Goal: Entertainment & Leisure: Consume media (video, audio)

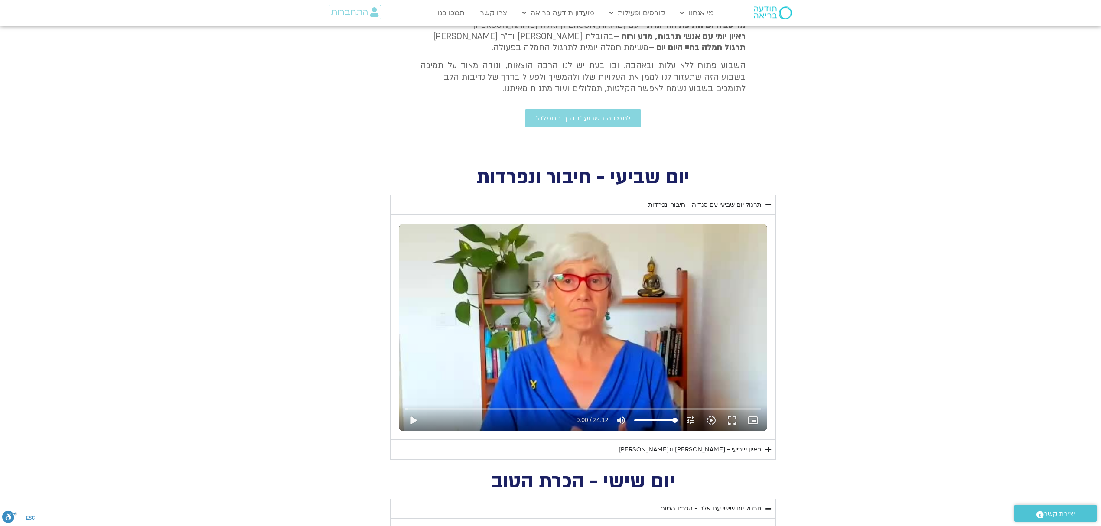
scroll to position [446, 0]
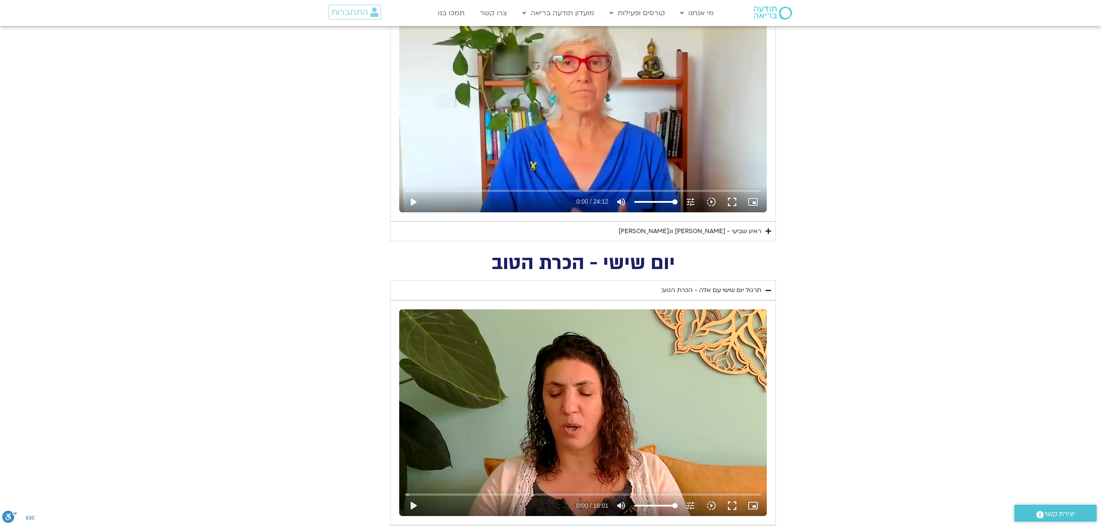
click at [735, 230] on div "ראיון שביעי - [PERSON_NAME] וג[PERSON_NAME]" at bounding box center [690, 231] width 143 height 10
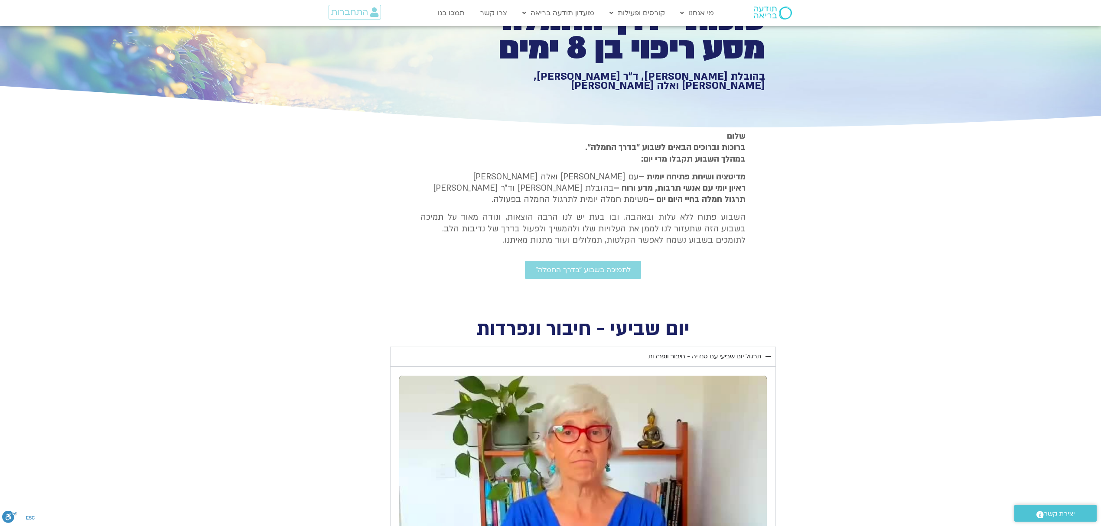
scroll to position [0, 0]
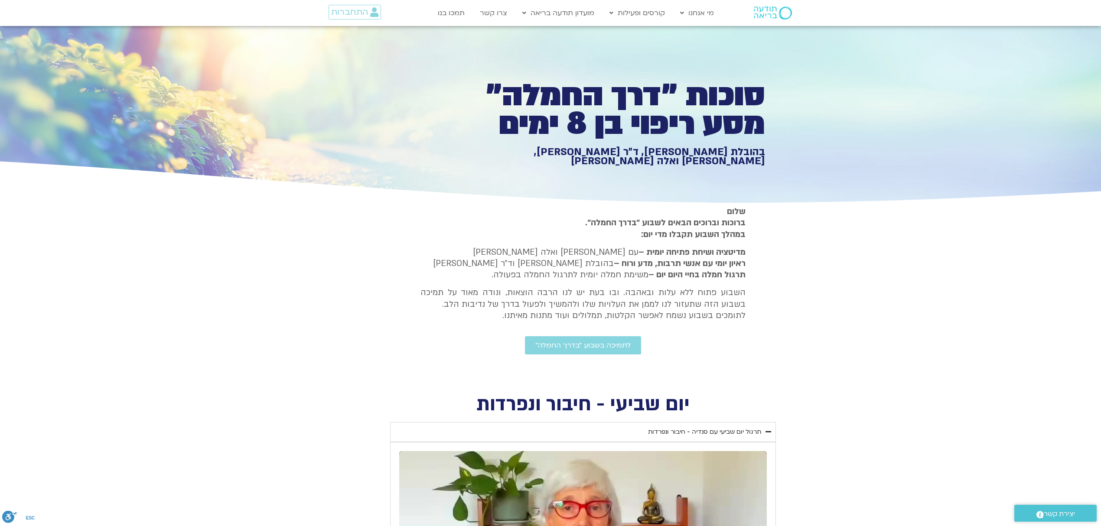
click at [817, 330] on section "[PERSON_NAME] וברוכים הבאים לשבוע ״בדרך החמלה״. במהלך השבוע תקבלו מדי יום: מדיט…" at bounding box center [550, 294] width 1101 height 177
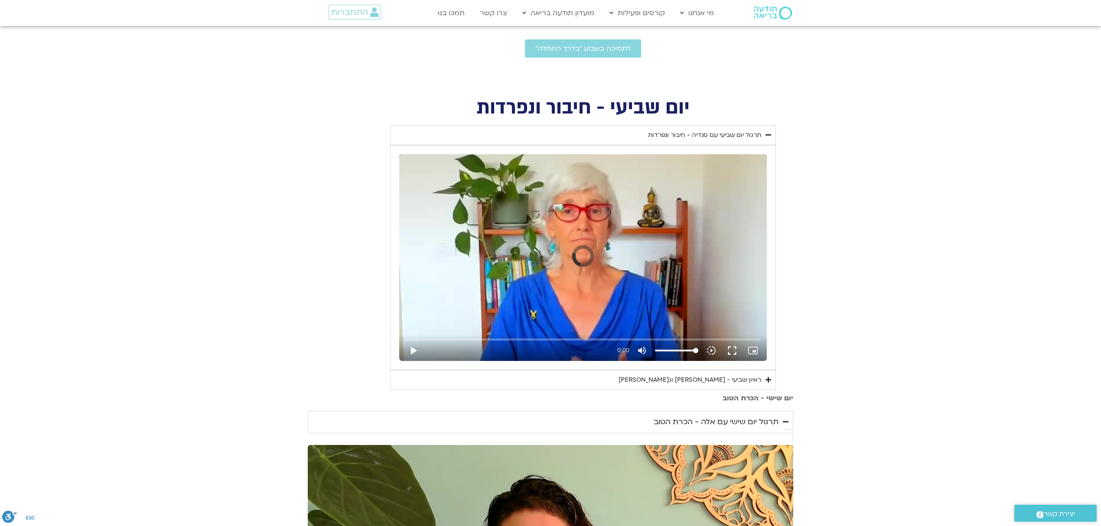
scroll to position [347, 0]
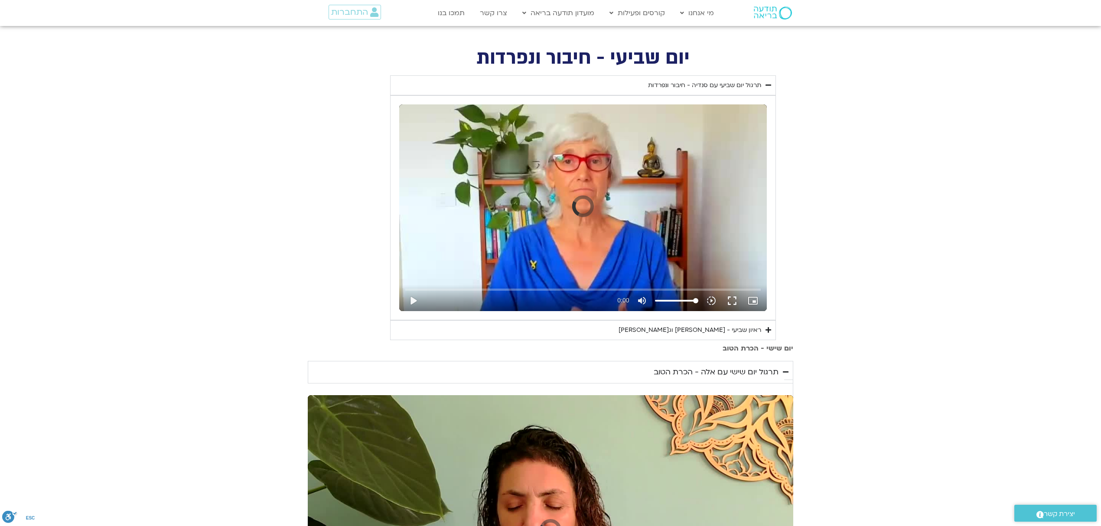
click at [501, 161] on div "Skip Ad play_arrow 0:00 volume_up Mute tune Resolution Auto slow_motion_video P…" at bounding box center [583, 208] width 368 height 207
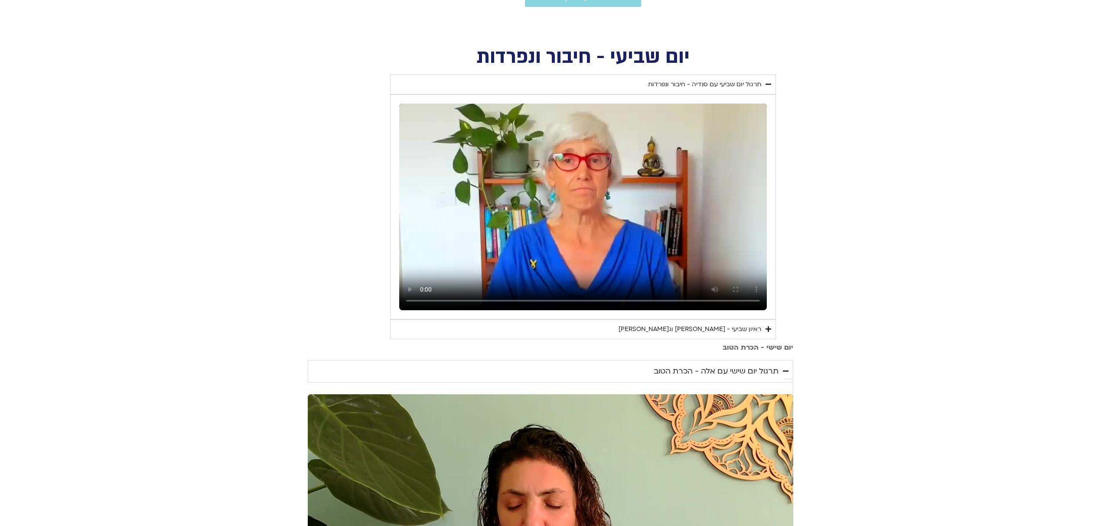
click at [661, 179] on video "Accordion. Open links with Enter or Space, close with Escape, and navigate with…" at bounding box center [583, 207] width 368 height 207
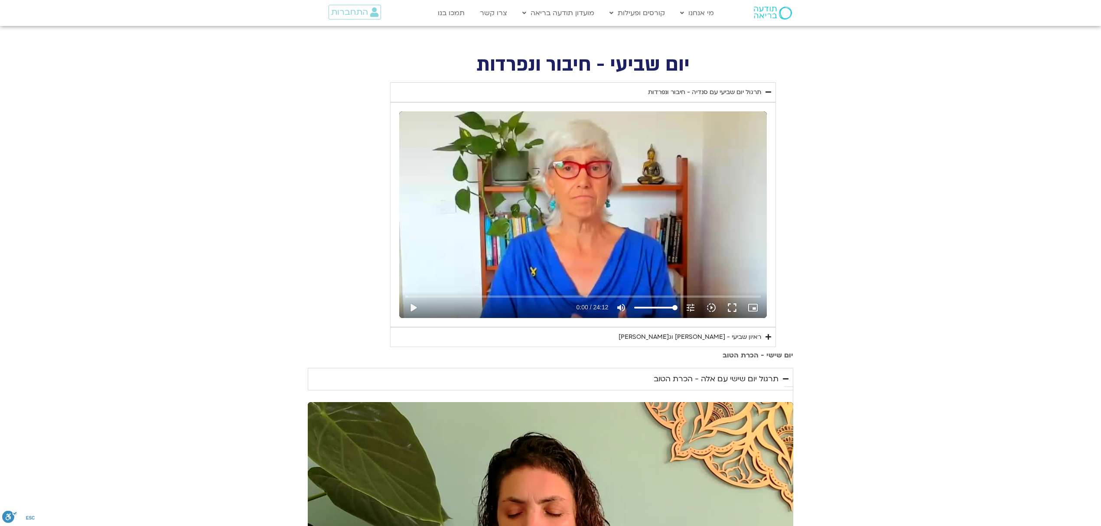
scroll to position [190, 0]
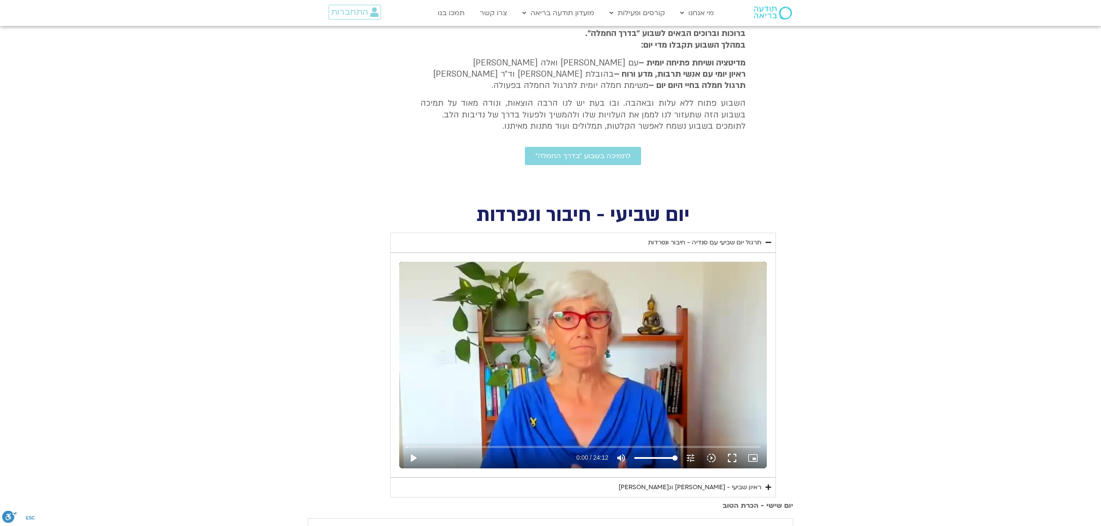
click at [767, 484] on summary "ראיון שביעי - טארה בראך וג'ון קבט זין" at bounding box center [583, 488] width 386 height 20
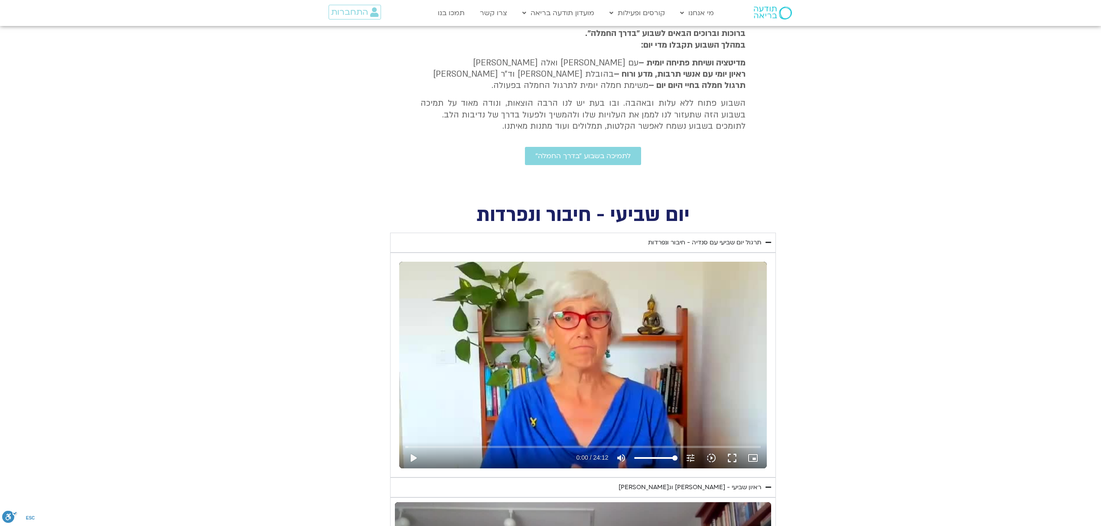
click at [884, 389] on section "יום שביעי - חיבור ונפרדות תרגול יום שביעי עם סנדיה - חיבור ונפרדות נא להזין כתו…" at bounding box center [550, 462] width 1101 height 513
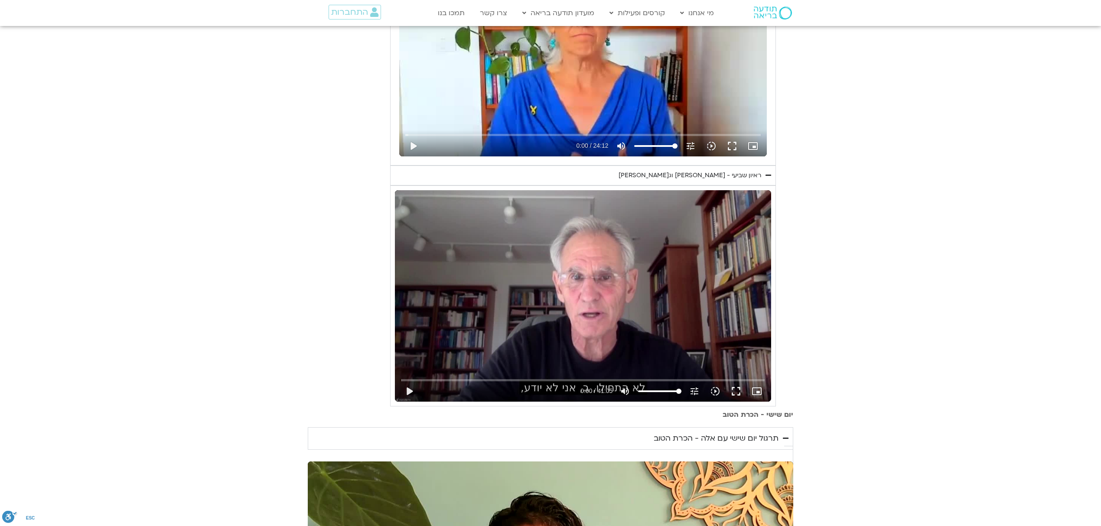
scroll to position [513, 0]
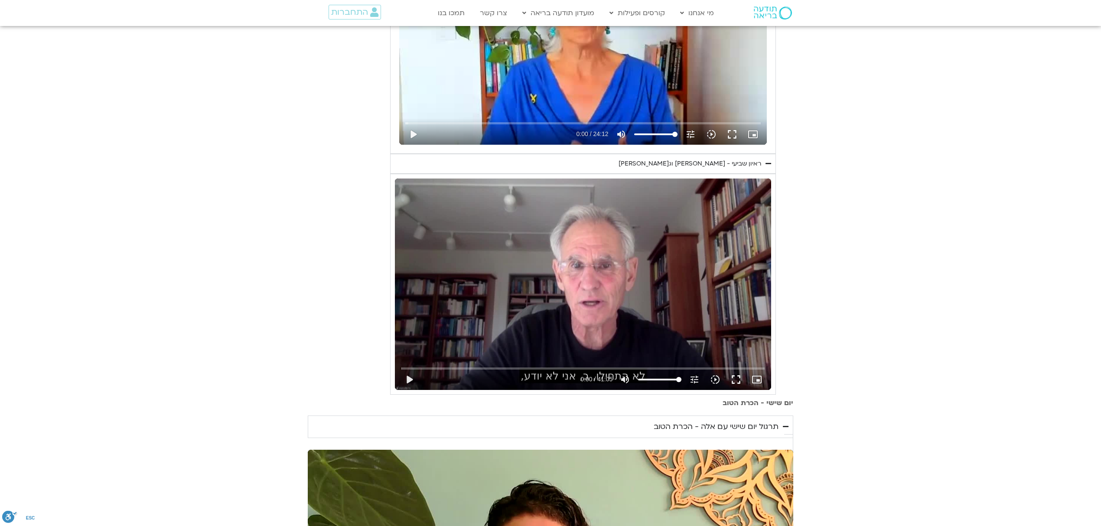
click at [651, 265] on div "Skip Ad play_arrow 0:00 / 41:05 volume_up Mute tune Resolution Auto 720p slow_m…" at bounding box center [583, 285] width 376 height 212
click at [540, 368] on input "Seek" at bounding box center [584, 368] width 364 height 5
type input "939.172894"
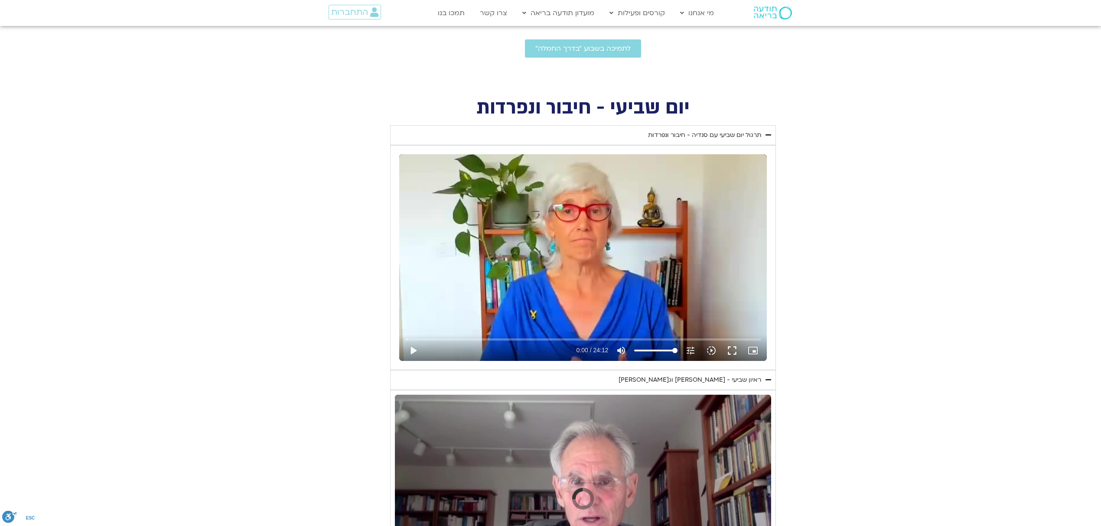
scroll to position [278, 0]
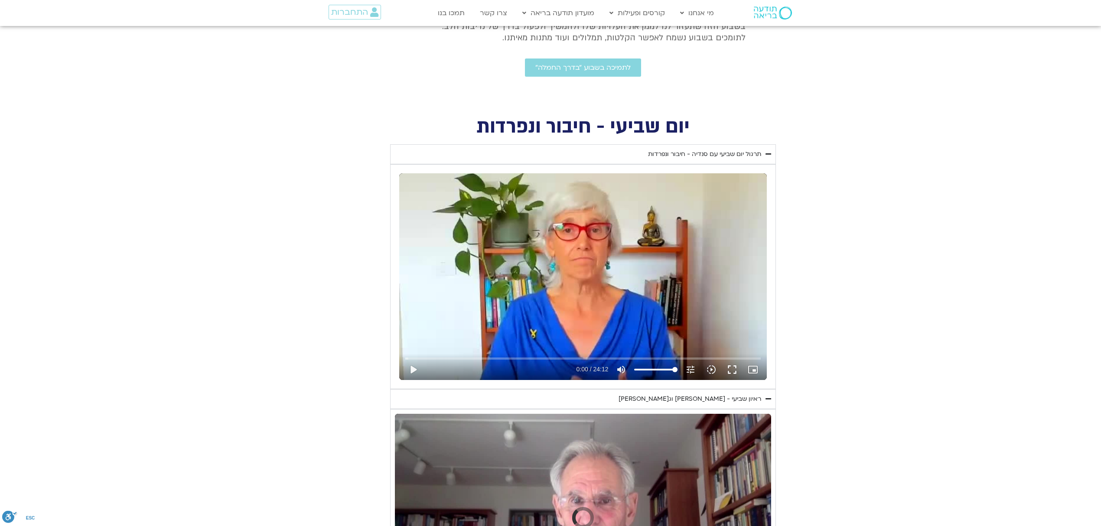
click at [661, 232] on div "Skip Ad play_arrow 0:00 / 24:12 volume_up Mute tune Resolution Auto 240p slow_m…" at bounding box center [583, 276] width 368 height 207
click at [550, 358] on input "Seek" at bounding box center [582, 358] width 355 height 5
type input "587.657296"
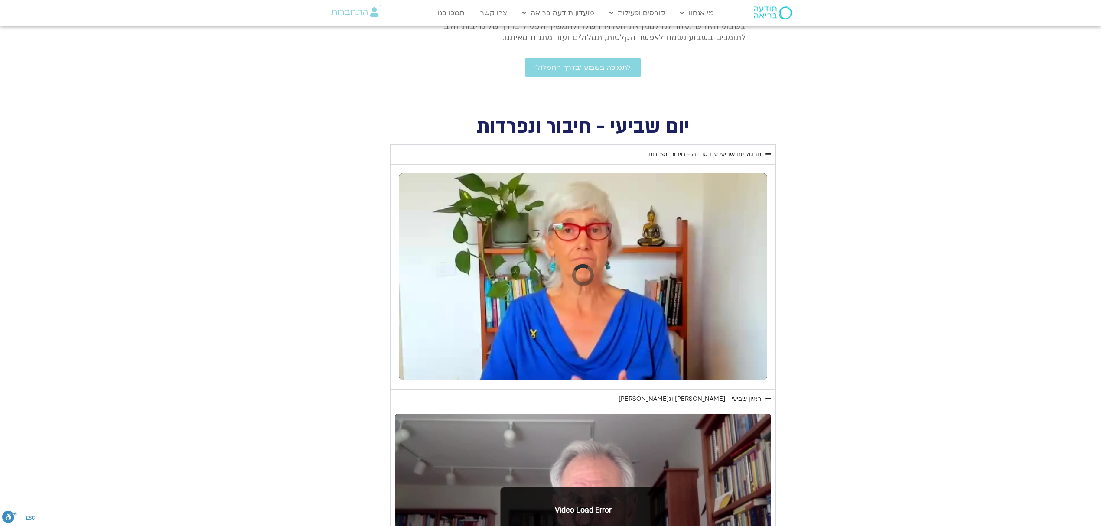
click at [972, 209] on section "יום שביעי - חיבור ונפרדות תרגול יום שביעי עם סנדיה - חיבור ונפרדות נא להזין כתו…" at bounding box center [550, 374] width 1101 height 513
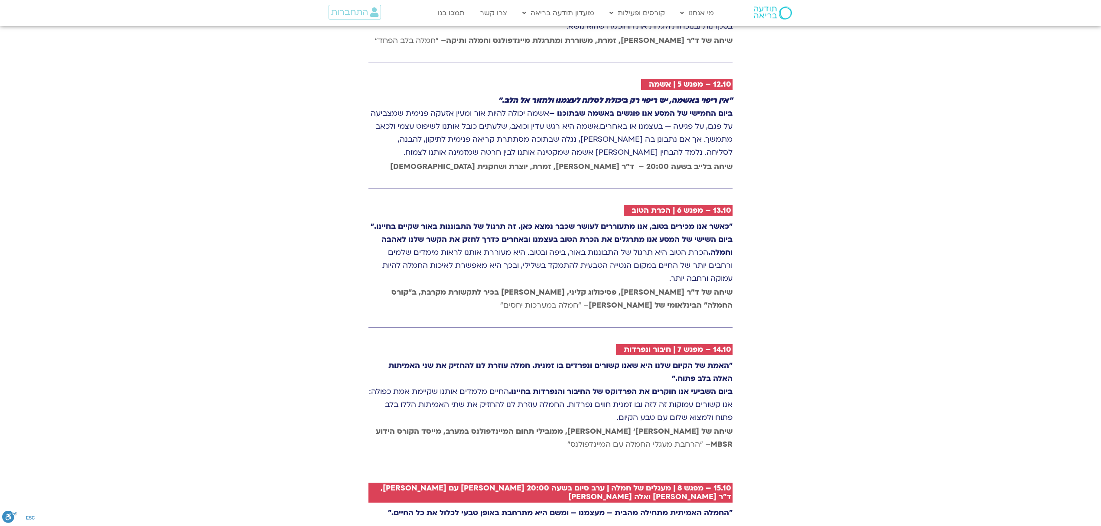
scroll to position [1840, 0]
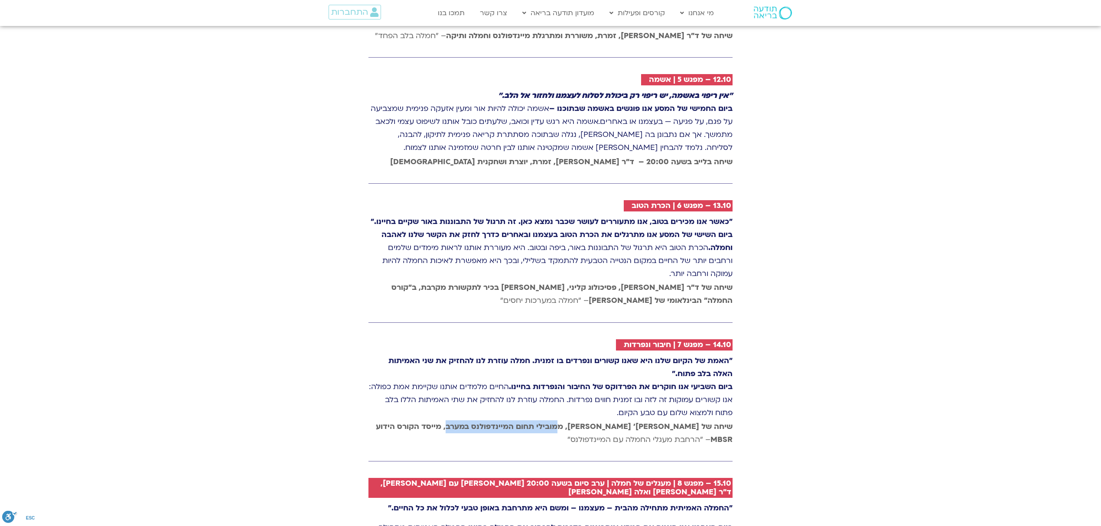
drag, startPoint x: 585, startPoint y: 387, endPoint x: 467, endPoint y: 392, distance: 118.5
click at [467, 422] on strong "שיחה של טארה בראך ופרופ׳ ג׳ון קבט זין, ממובילי תחום המיינדפולנס במערב, מייסד הק…" at bounding box center [554, 433] width 357 height 23
click at [470, 421] on p "שיחה של טארה בראך ופרופ׳ ג׳ון קבט זין, ממובילי תחום המיינדפולנס במערב, מייסד הק…" at bounding box center [551, 434] width 364 height 26
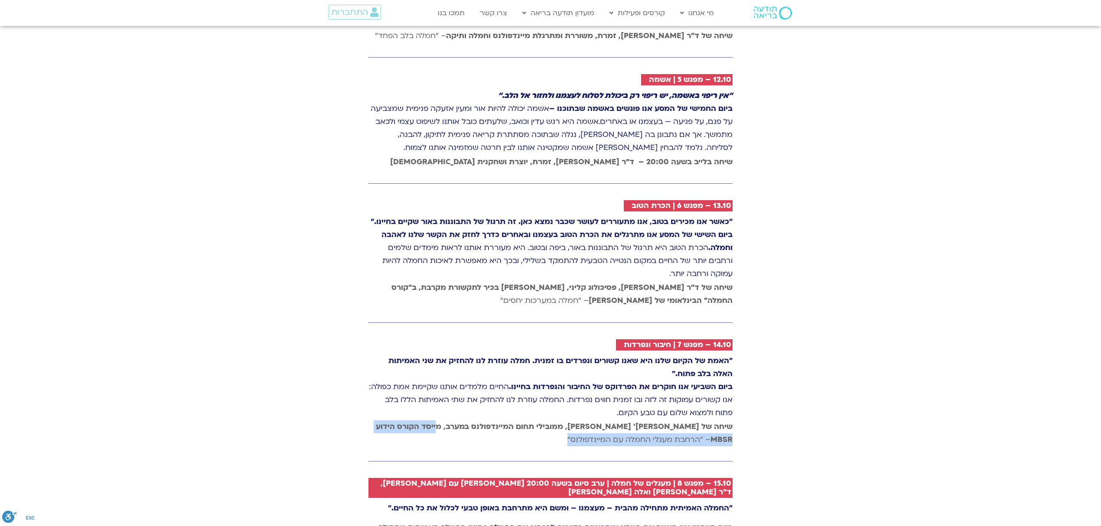
drag, startPoint x: 458, startPoint y: 386, endPoint x: 457, endPoint y: 403, distance: 17.4
click at [457, 421] on p "שיחה של טארה בראך ופרופ׳ ג׳ון קבט זין, ממובילי תחום המיינדפולנס במערב, מייסד הק…" at bounding box center [551, 434] width 364 height 26
copy span "מייסד הקורס הידוע MBSR – "הרחבת מעגלי החמלה עם המיינדפולנס״"
click at [996, 252] on div "8.10 - יום 1 | חמלה עצמית "אולי הטרגדיה הגדולה ביותר בחיינו היא שחופש אפשרי, וע…" at bounding box center [550, 53] width 1101 height 1130
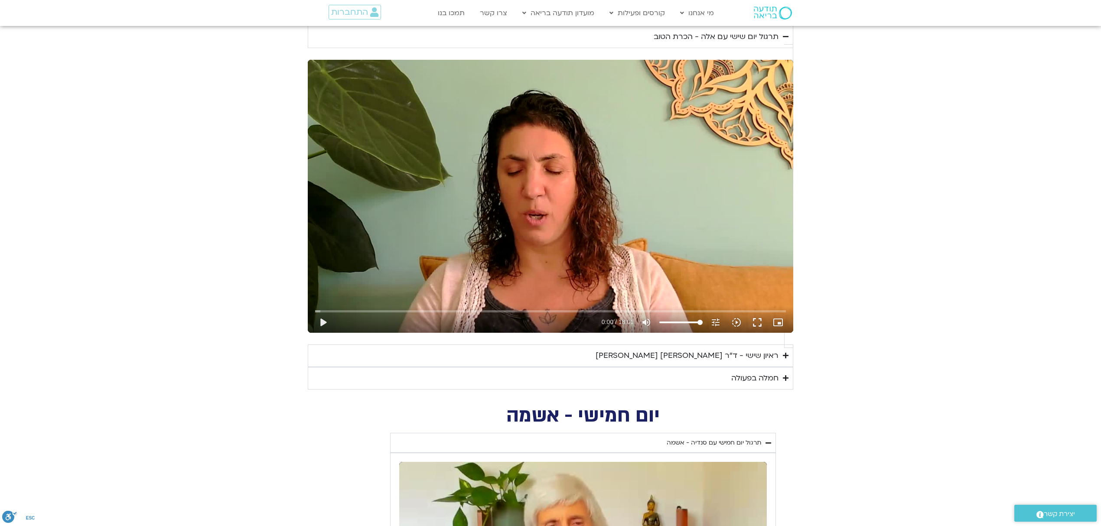
scroll to position [715, 0]
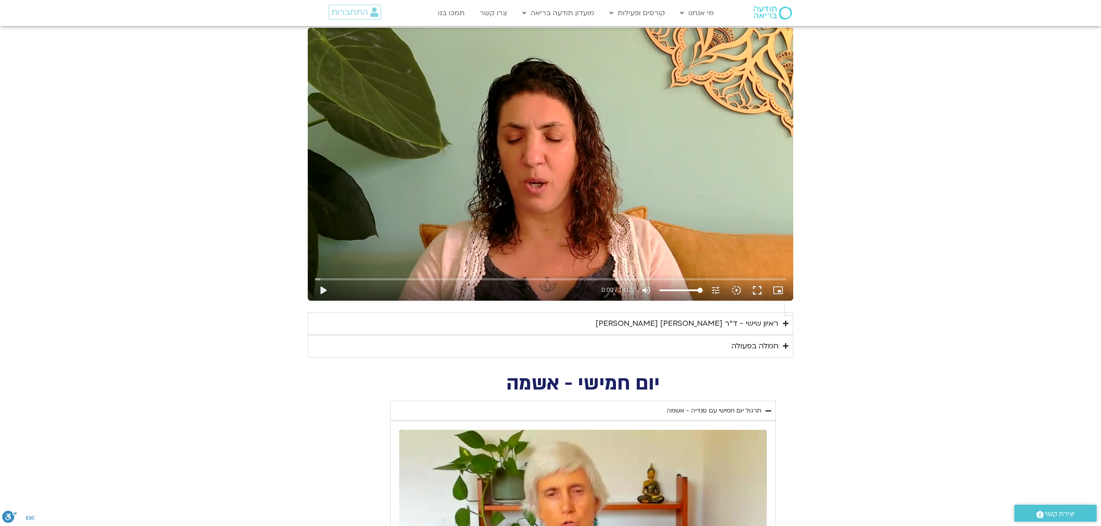
click at [758, 340] on div "חמלה בפעולה" at bounding box center [755, 346] width 47 height 13
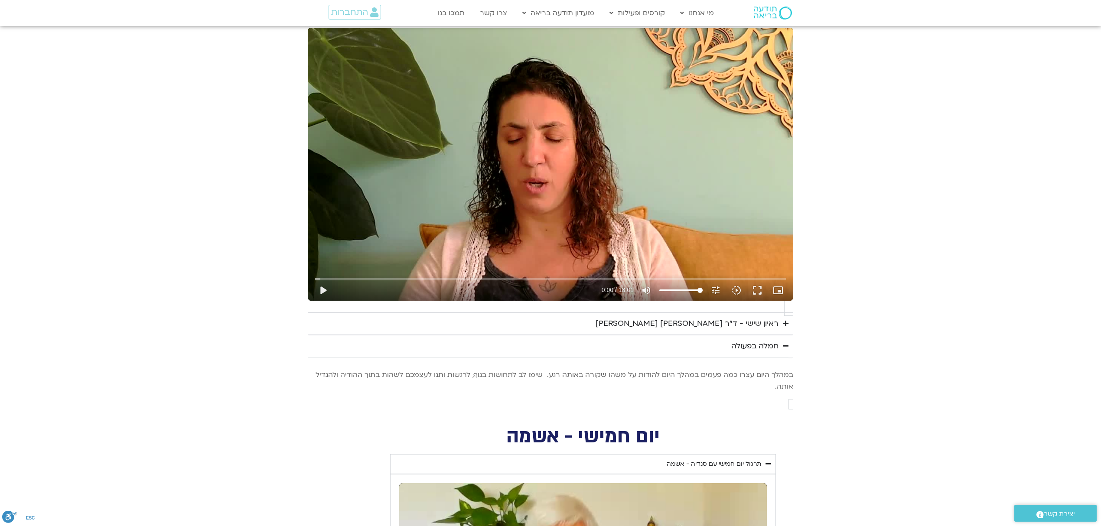
click at [842, 275] on section "יום שישי - הכרת הטוב תרגול יום שישי עם אלה - הכרת הטוב נא להזין כתובת אימייל כד…" at bounding box center [550, 194] width 1101 height 442
drag, startPoint x: 604, startPoint y: 304, endPoint x: 595, endPoint y: 327, distance: 24.2
click at [595, 369] on div "במהלך היום עצרו כמה פעמים במהלך היום להודות על משהו שקורה באותה רגע. שימו לב לת…" at bounding box center [551, 380] width 486 height 23
click at [864, 310] on section "יום שישי - הכרת הטוב תרגול יום שישי עם אלה - הכרת הטוב נא להזין כתובת אימייל כד…" at bounding box center [550, 194] width 1101 height 442
click at [751, 369] on div "במהלך היום עצרו כמה פעמים במהלך היום להודות על משהו שקורה באותה רגע. שימו לב לת…" at bounding box center [551, 380] width 486 height 23
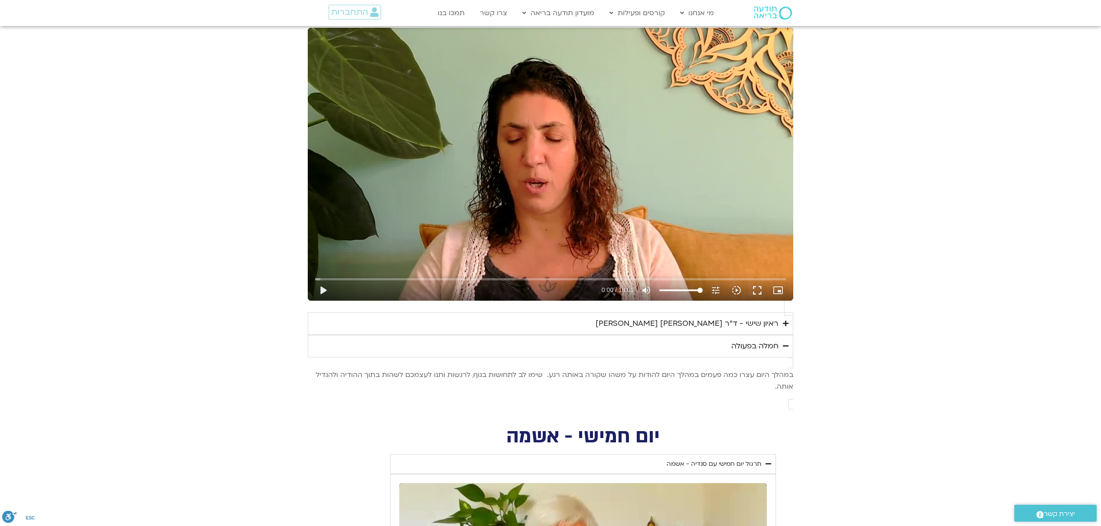
click at [761, 335] on summary "חמלה בפעולה" at bounding box center [551, 346] width 486 height 23
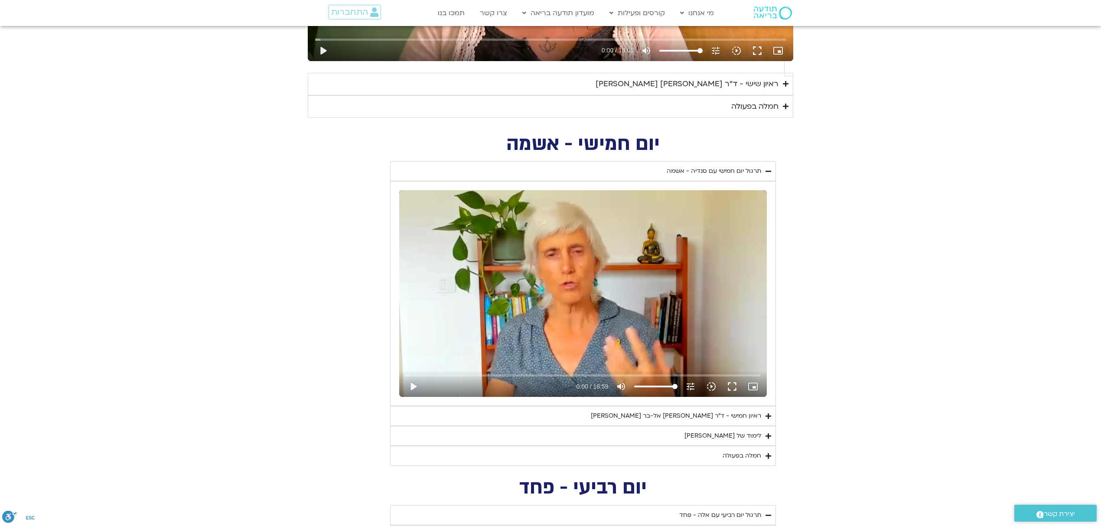
scroll to position [1003, 0]
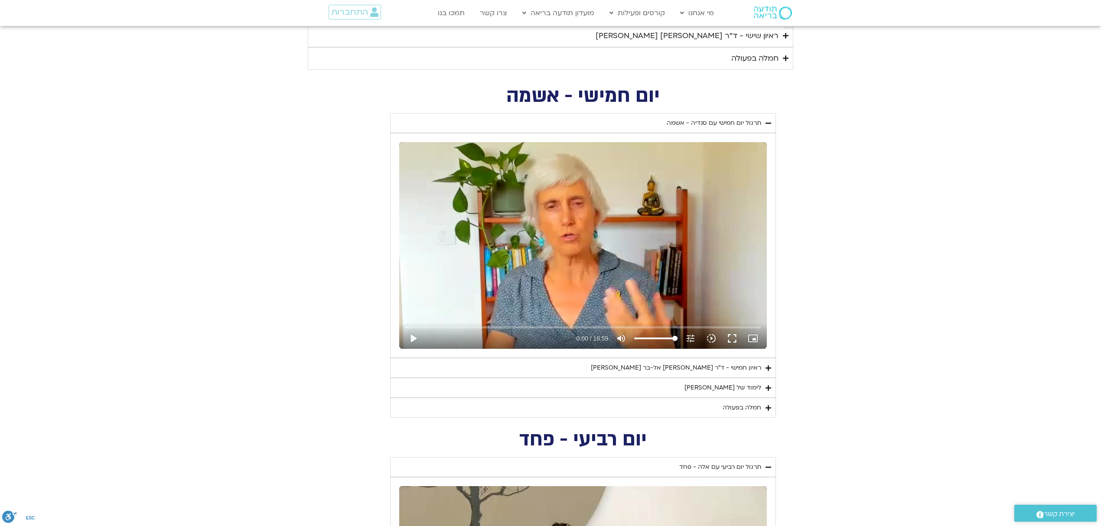
click at [750, 403] on div "חמלה בפעולה" at bounding box center [742, 408] width 39 height 10
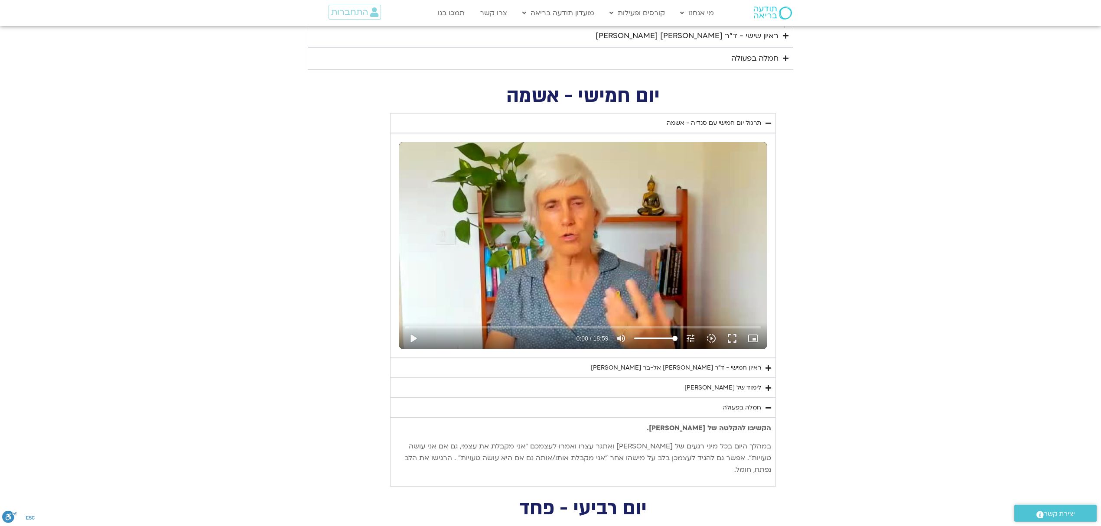
click at [750, 403] on div "חמלה בפעולה" at bounding box center [742, 408] width 39 height 10
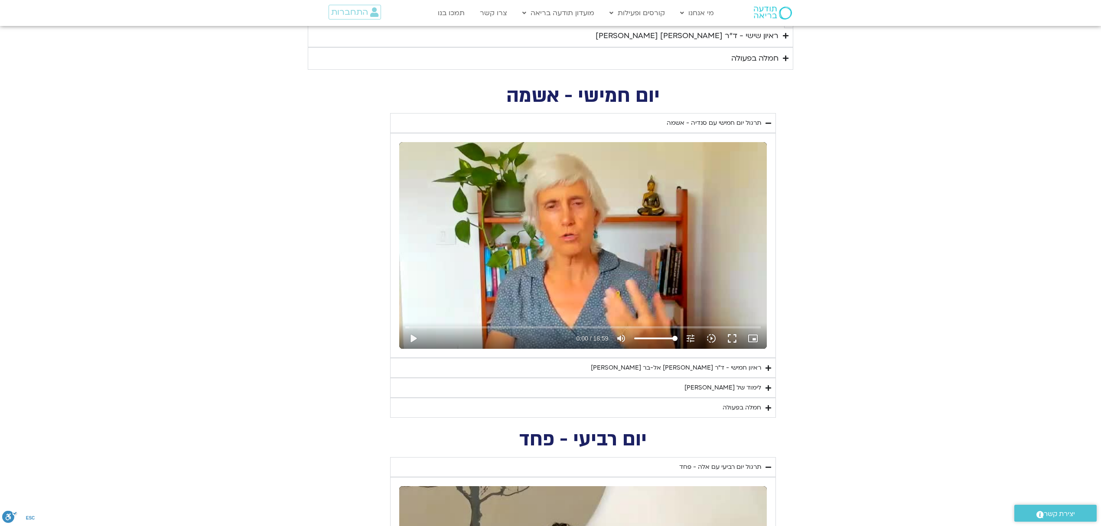
click at [752, 113] on summary "תרגול יום חמישי עם סנדיה - אשמה" at bounding box center [583, 123] width 386 height 20
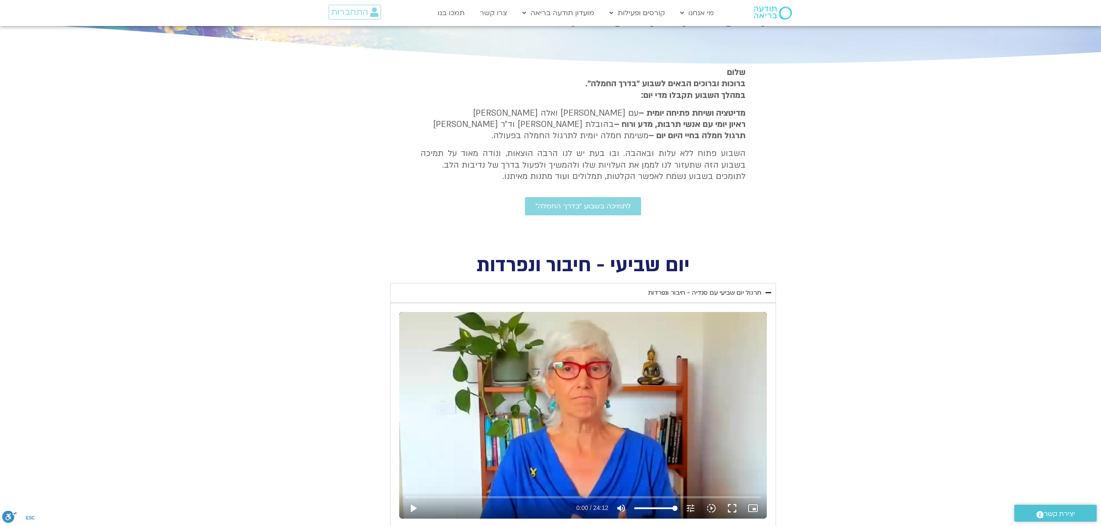
scroll to position [113, 0]
